Goal: Find specific page/section: Find specific page/section

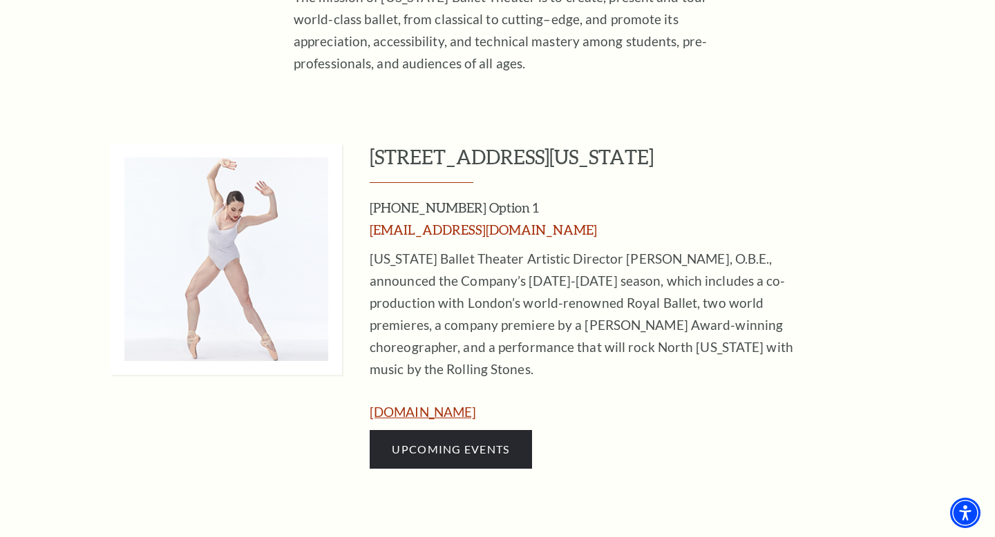
click at [476, 404] on link "www.texasballettheater.org" at bounding box center [423, 412] width 106 height 16
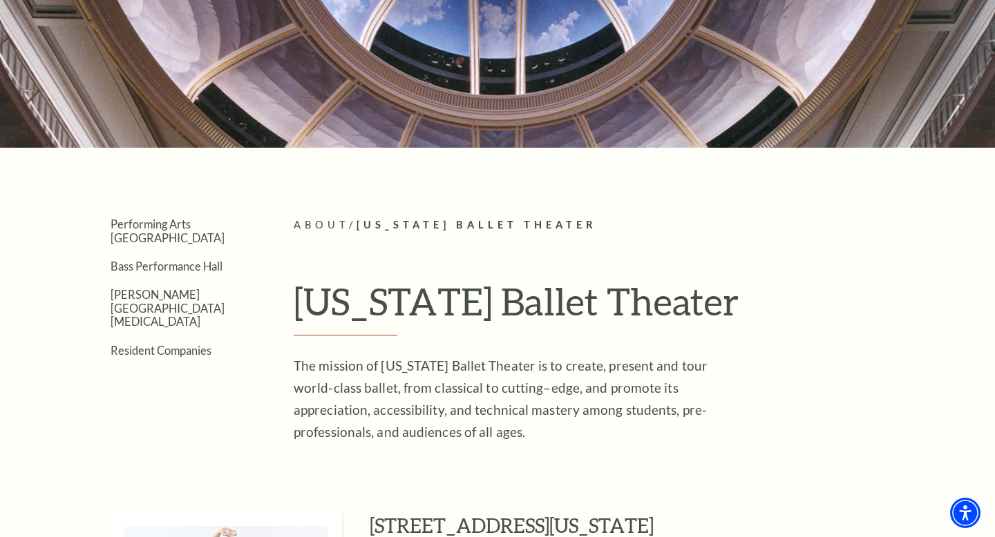
scroll to position [158, 0]
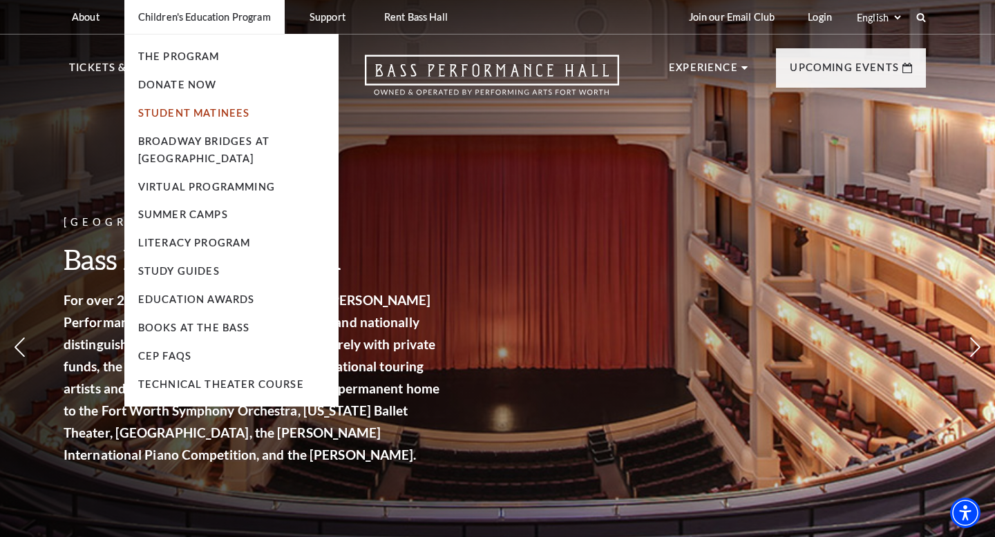
click at [186, 111] on link "Student Matinees" at bounding box center [194, 113] width 112 height 12
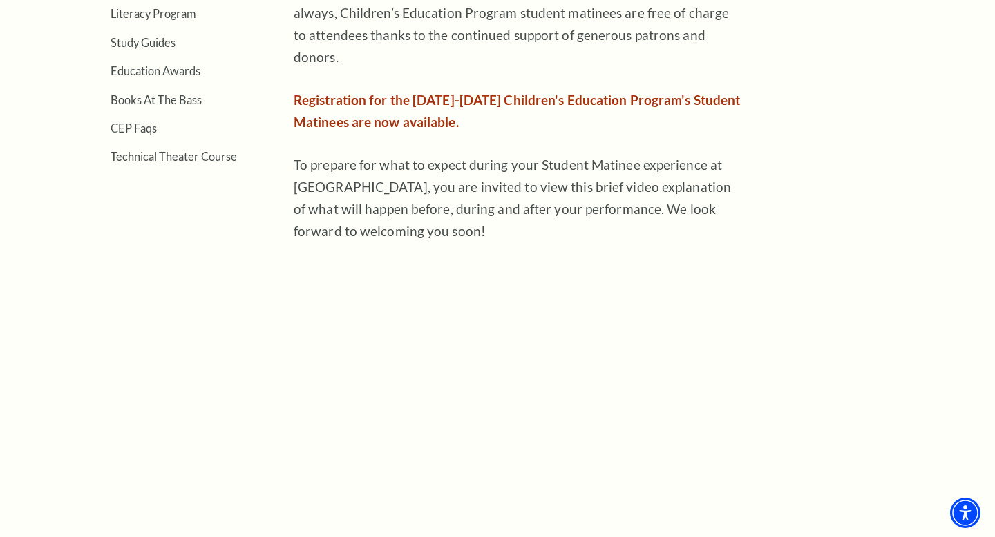
scroll to position [599, 0]
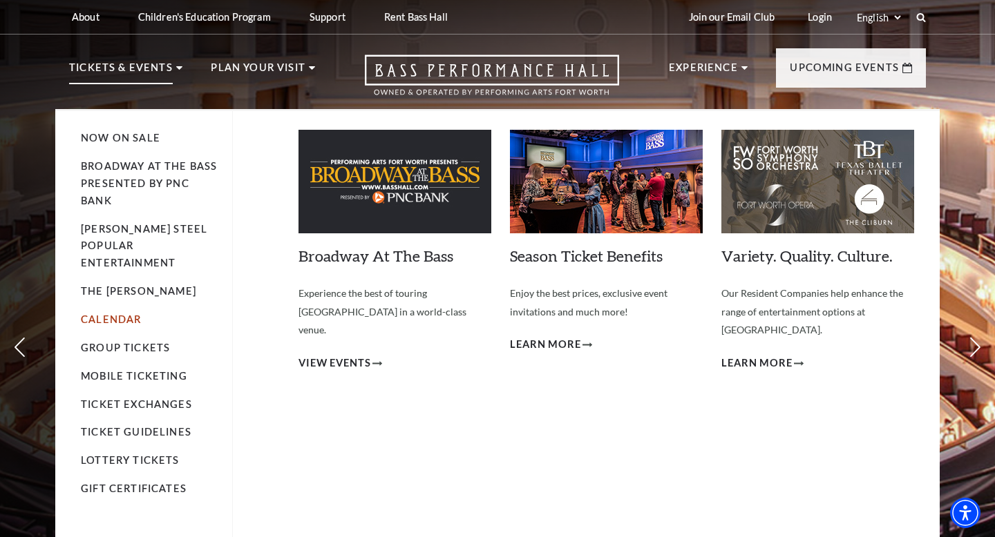
click at [132, 314] on link "Calendar" at bounding box center [111, 320] width 60 height 12
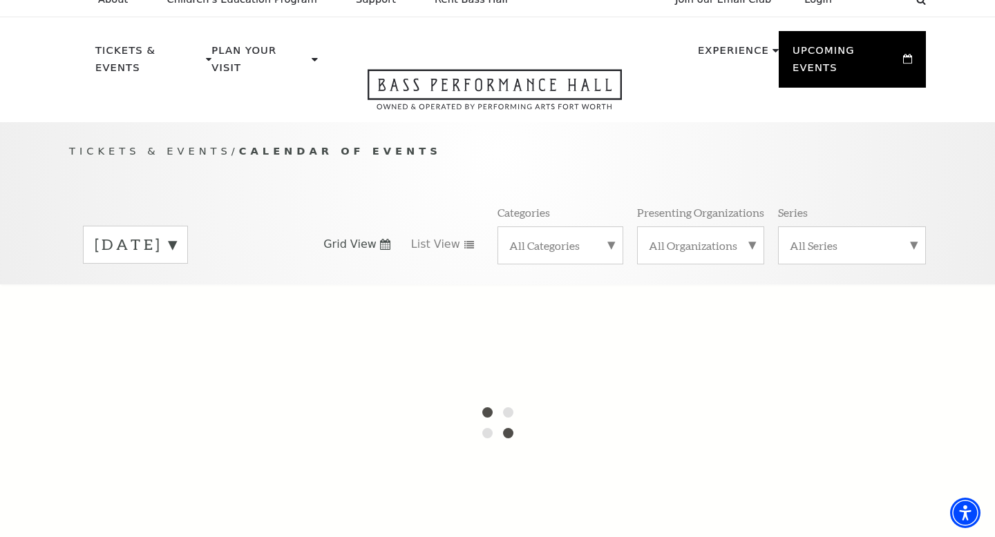
scroll to position [19, 0]
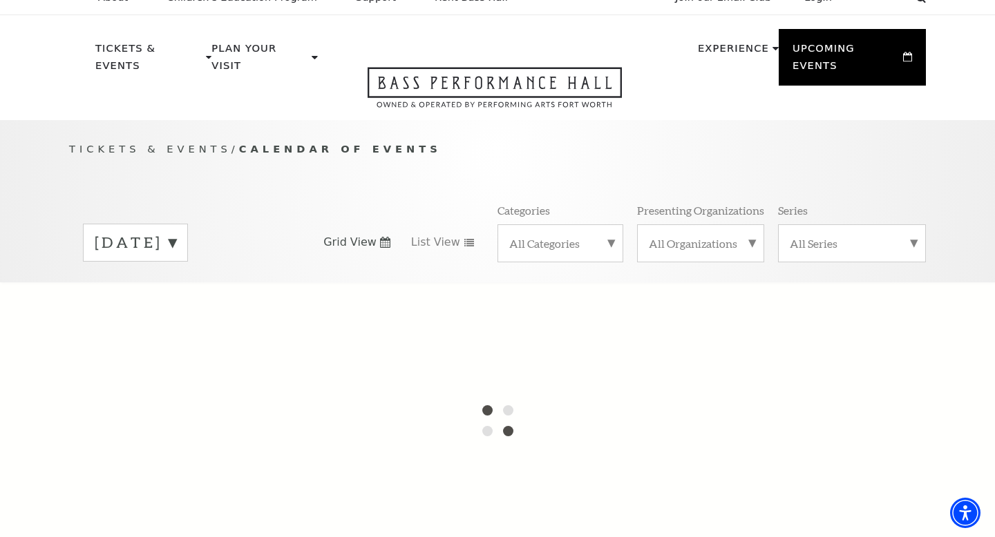
click at [176, 234] on label "[DATE]" at bounding box center [136, 242] width 82 height 21
click at [196, 315] on div at bounding box center [497, 421] width 995 height 276
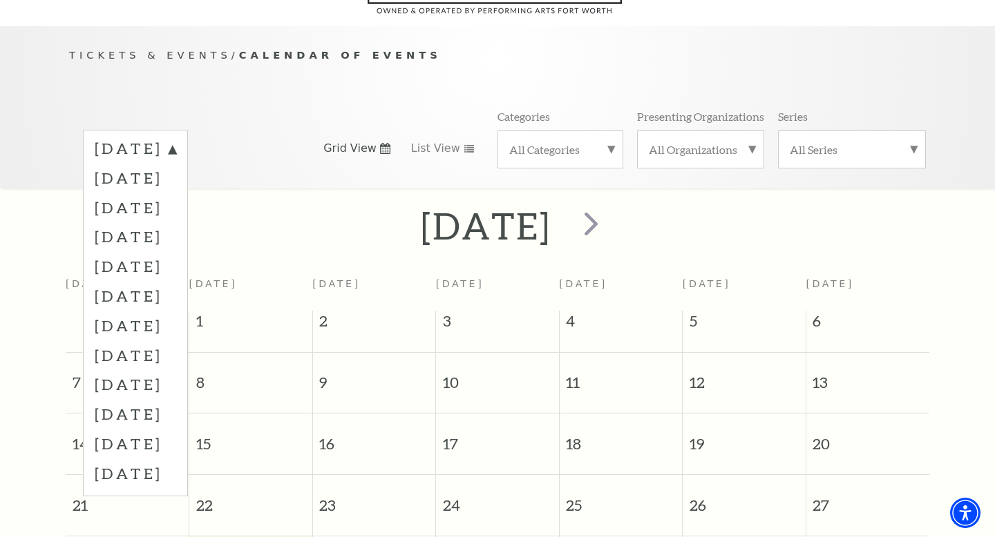
scroll to position [122, 0]
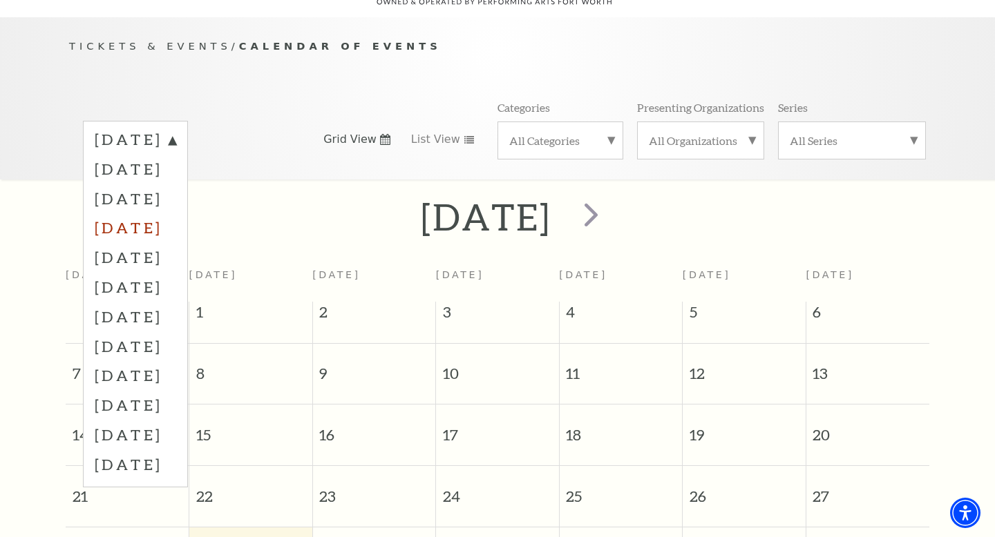
click at [176, 217] on label "[DATE]" at bounding box center [136, 228] width 82 height 30
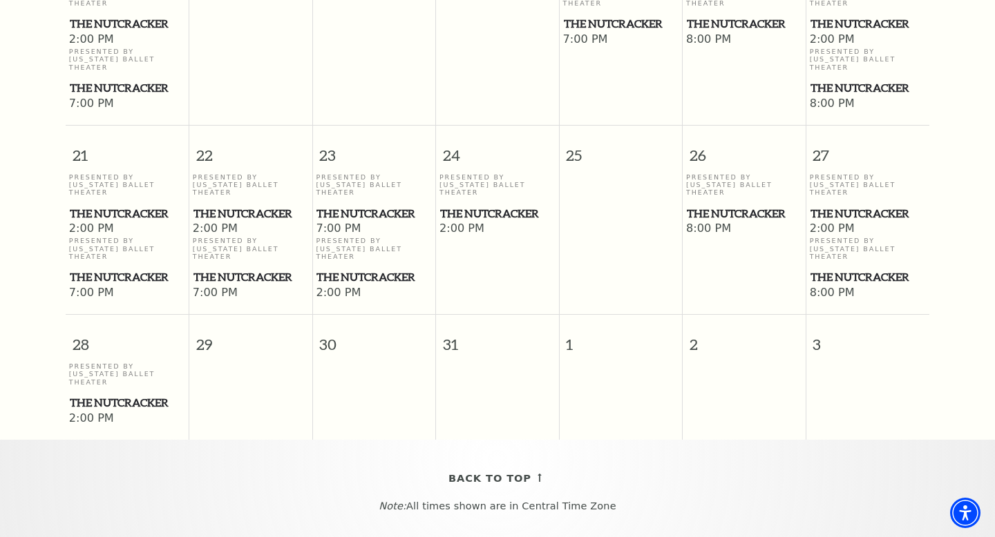
scroll to position [1045, 0]
